Goal: Transaction & Acquisition: Purchase product/service

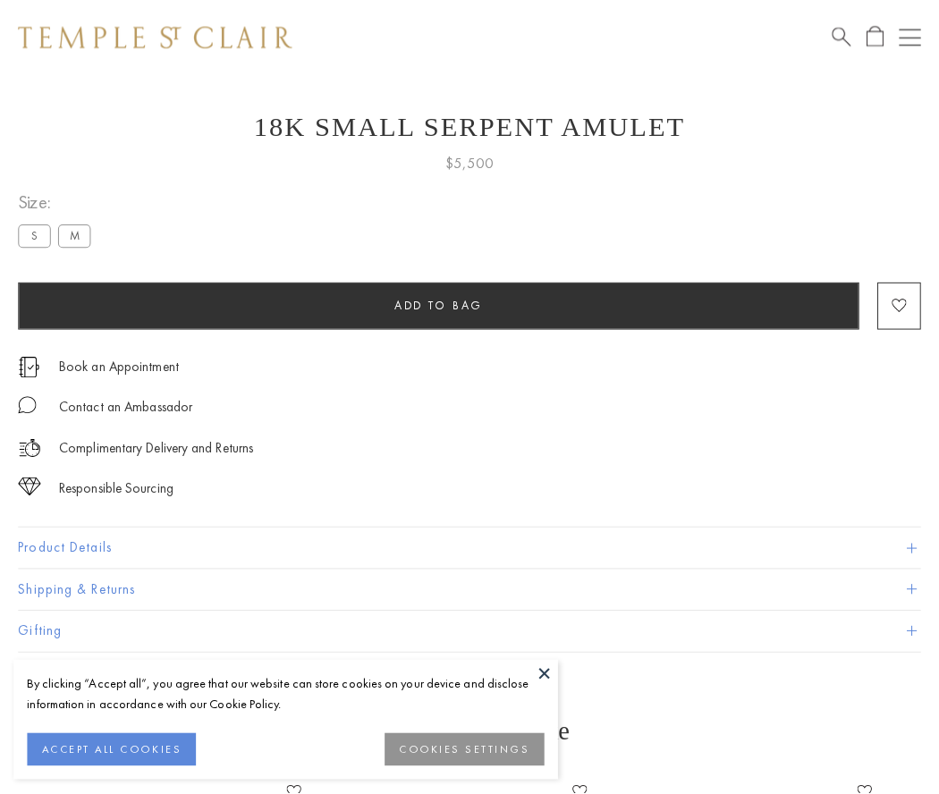
scroll to position [67, 0]
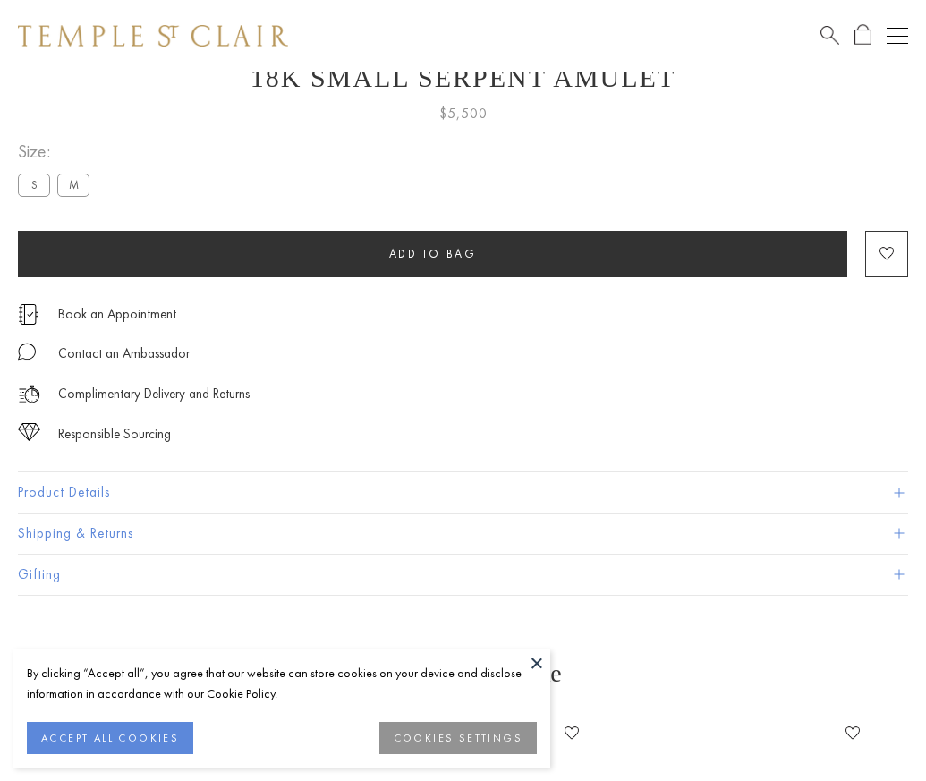
click at [432, 253] on span "Add to bag" at bounding box center [433, 253] width 88 height 15
